Goal: Task Accomplishment & Management: Manage account settings

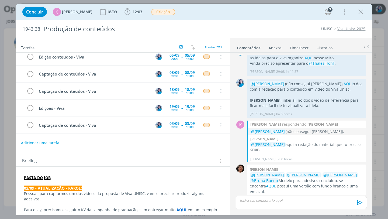
scroll to position [14, 0]
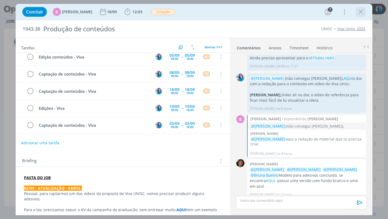
click at [358, 10] on icon "dialog" at bounding box center [361, 12] width 8 height 8
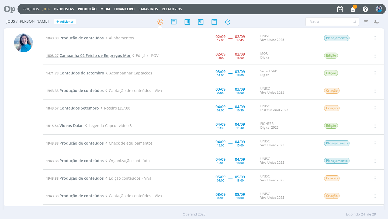
click at [119, 56] on span "Campanha 02 Feirão de Empregos Mor" at bounding box center [95, 55] width 71 height 5
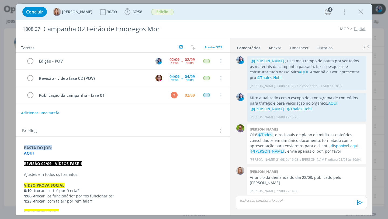
scroll to position [329, 0]
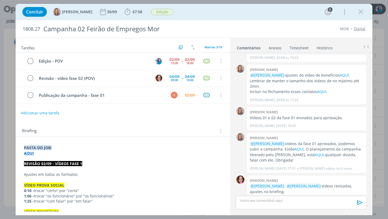
click at [295, 49] on link "Timesheet" at bounding box center [299, 47] width 19 height 8
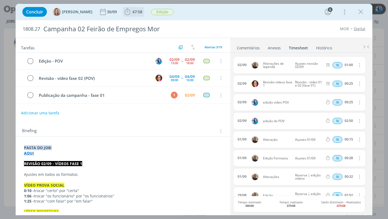
click at [137, 13] on span "67:58" at bounding box center [138, 11] width 10 height 5
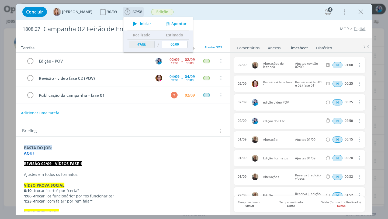
click at [173, 22] on button "Apontar" at bounding box center [176, 24] width 22 height 6
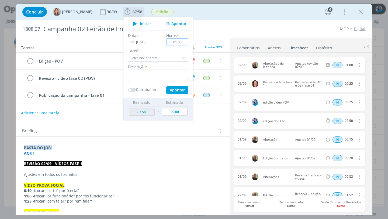
type input "01:00"
click at [176, 76] on textarea "dialog" at bounding box center [158, 76] width 60 height 12
type textarea "ajustes alinhamento interno (POV)"
click at [179, 88] on button "Apontar" at bounding box center [177, 90] width 22 height 8
type input "68:58"
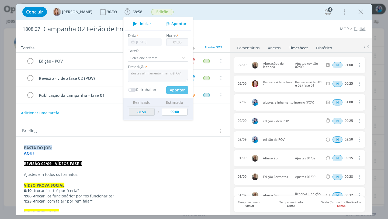
type input "00:00"
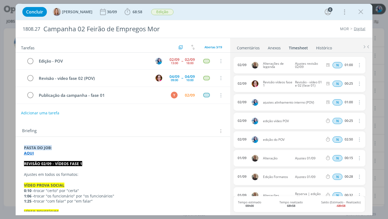
click at [245, 48] on link "Comentários" at bounding box center [248, 47] width 23 height 8
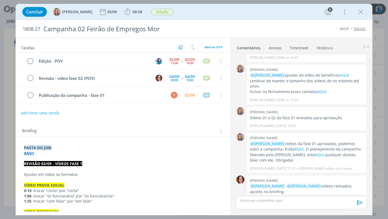
click at [273, 206] on div "dialog" at bounding box center [301, 202] width 131 height 13
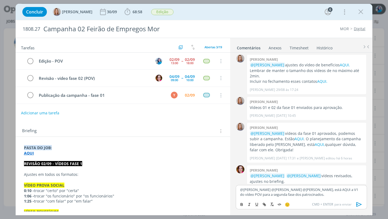
scroll to position [340, 0]
drag, startPoint x: 270, startPoint y: 189, endPoint x: 245, endPoint y: 189, distance: 25.4
click at [245, 189] on p "@Amanda Oliveira @Vanessa Feron @Bruna Bueno﻿, está AQUI a V1 do vídeo POV para…" at bounding box center [301, 192] width 122 height 10
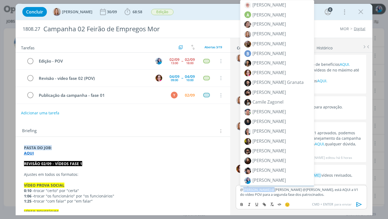
drag, startPoint x: 243, startPoint y: 190, endPoint x: 270, endPoint y: 190, distance: 26.7
click at [270, 190] on p "@Amanda Oliveira @Vanessa Feron @Bruna Bueno﻿, está AQUI a V1 do vídeo POV para…" at bounding box center [301, 192] width 122 height 10
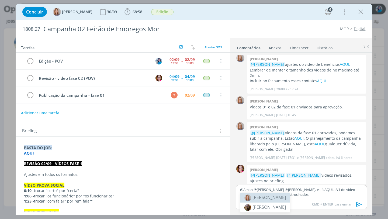
click at [264, 199] on span "[PERSON_NAME]" at bounding box center [269, 197] width 33 height 6
drag, startPoint x: 276, startPoint y: 189, endPoint x: 299, endPoint y: 190, distance: 22.7
click at [299, 190] on p "﻿ @ Amanda Oliveira ﻿ @Vanessa Feron @Bruna Bueno﻿, está AQUI a V1 do vídeo POV…" at bounding box center [301, 192] width 122 height 10
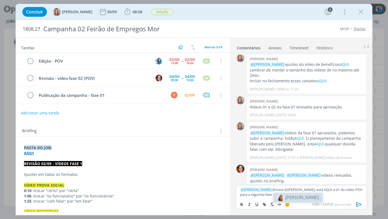
click at [300, 200] on span "[PERSON_NAME]" at bounding box center [302, 197] width 33 height 6
drag, startPoint x: 306, startPoint y: 190, endPoint x: 326, endPoint y: 189, distance: 20.5
click at [326, 189] on p "﻿ @ Amanda Oliveira ﻿ ﻿ @ Vanessa Feron ﻿ @Bruna Bueno﻿, está AQUI a V1 do víde…" at bounding box center [301, 192] width 122 height 10
click at [324, 197] on span "[PERSON_NAME]" at bounding box center [331, 197] width 33 height 6
click at [30, 152] on strong "AQUI" at bounding box center [29, 152] width 10 height 5
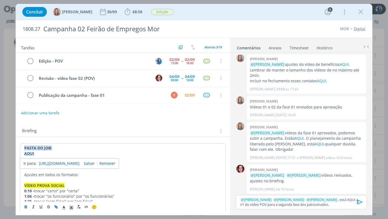
scroll to position [330, 0]
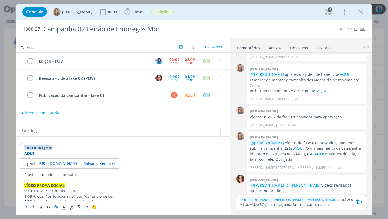
click at [42, 161] on link "https://sobeae.sharepoint.com/:f:/s/SOBEAE/EtDFSz3aiaNBsLnR1KZCebEBe5pqRIMT4TAA…" at bounding box center [59, 163] width 41 height 7
click at [327, 204] on p "﻿ @ Amanda Oliveira ﻿ ﻿ @ Vanessa Feron ﻿ ﻿ @ Bruna Bueno ﻿ ﻿, está AQUI a V1 d…" at bounding box center [301, 202] width 122 height 10
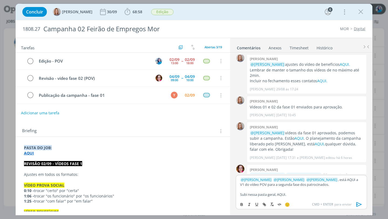
click at [285, 195] on p "Subi nessa pasta geral, AQUI." at bounding box center [301, 194] width 122 height 5
click at [266, 204] on icon "dialog" at bounding box center [264, 204] width 4 height 4
paste input "https://sobeae.sharepoint.com/:f:/s/SOBEAE/ErK6bJsSfPZPktOO7-acQQIB3pslcm51qKkM…"
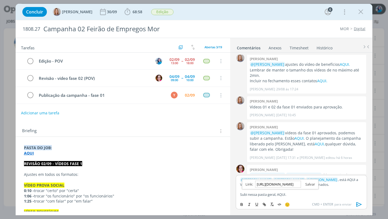
click at [310, 186] on link "dialog" at bounding box center [308, 184] width 14 height 5
click at [326, 185] on p "﻿ @ Amanda Oliveira ﻿ ﻿ @ Vanessa Feron ﻿ ﻿ @ Bruna Bueno ﻿ ﻿, está AQUI a V1 d…" at bounding box center [301, 182] width 122 height 10
click at [345, 180] on p "﻿ @ Amanda Oliveira ﻿ ﻿ @ Vanessa Feron ﻿ ﻿ @ Bruna Bueno ﻿ ﻿, está AQUI a V1 d…" at bounding box center [301, 182] width 122 height 10
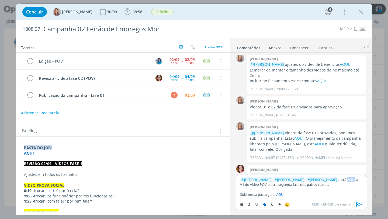
click at [265, 205] on icon "dialog" at bounding box center [264, 204] width 4 height 4
paste input "https://sobeae.sharepoint.com/:v:/s/SOBEAE/ESpFEwJMTxxKpXvVzIuXVogBMLbVhF_6CZKC…"
type input "https://sobeae.sharepoint.com/:v:/s/SOBEAE/ESpFEwJMTxxKpXvVzIuXVogBMLbVhF_6CZKC…"
click at [357, 188] on link "dialog" at bounding box center [357, 189] width 14 height 5
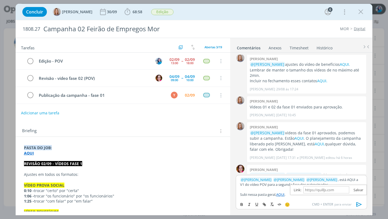
scroll to position [0, 0]
click at [333, 197] on div "﻿ @ Amanda Oliveira ﻿ ﻿ @ Vanessa Feron ﻿ ﻿ @ Bruna Bueno ﻿ ﻿, está AQUI a V1 d…" at bounding box center [301, 187] width 131 height 24
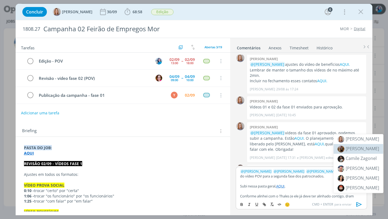
click at [359, 153] on li "[PERSON_NAME]" at bounding box center [359, 149] width 50 height 10
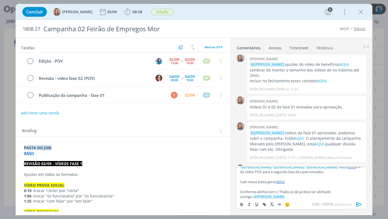
scroll to position [1, 0]
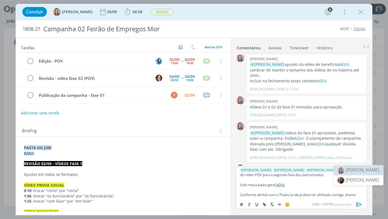
click at [347, 171] on span "[PERSON_NAME]" at bounding box center [362, 170] width 33 height 6
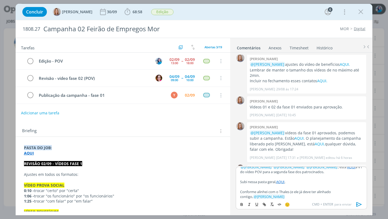
scroll to position [5, 0]
click at [272, 197] on p "Conforme alinhei com o Thales (e ele já deve ter alinhado contigo, ﻿ @ Amanda O…" at bounding box center [301, 194] width 122 height 10
click at [300, 196] on p "Conforme alinhei com o Thales (e ele já deve ter alinhado contigo, ﻿ @ Amanda O…" at bounding box center [301, 194] width 122 height 10
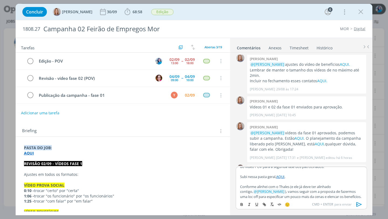
scroll to position [0, 0]
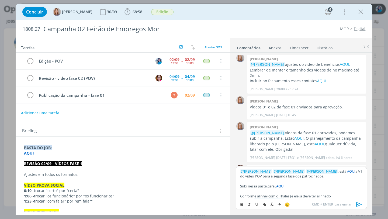
click at [357, 203] on icon "dialog" at bounding box center [359, 204] width 8 height 8
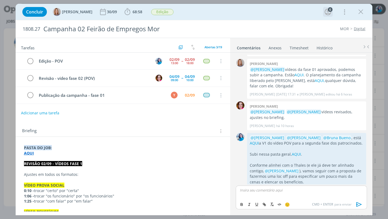
scroll to position [404, 0]
click at [33, 62] on icon "dialog" at bounding box center [31, 61] width 8 height 8
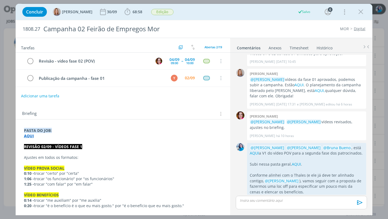
click at [296, 47] on link "Timesheet" at bounding box center [299, 47] width 19 height 8
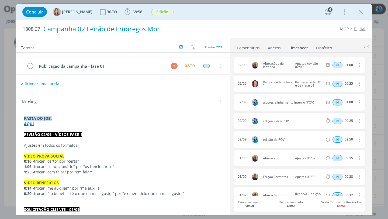
scroll to position [0, 0]
